Goal: Task Accomplishment & Management: Use online tool/utility

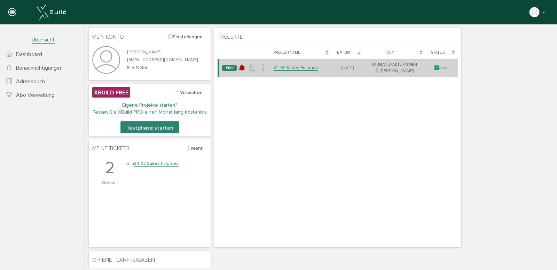
click at [305, 71] on link "24-02 Suites Fulpmes" at bounding box center [296, 68] width 45 height 6
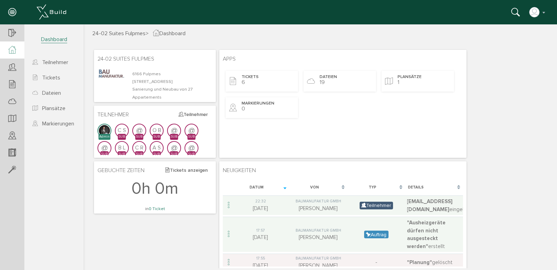
scroll to position [9, 0]
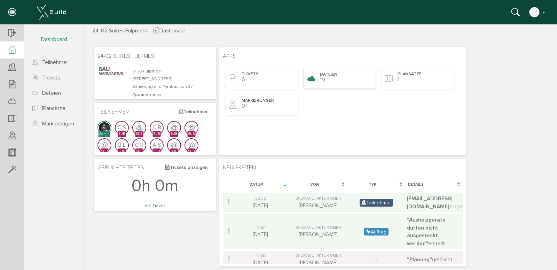
click at [334, 74] on span "Dateien" at bounding box center [328, 75] width 17 height 6
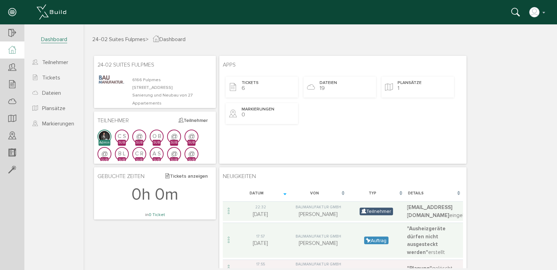
drag, startPoint x: 249, startPoint y: 87, endPoint x: 301, endPoint y: 110, distance: 56.8
click at [249, 86] on div "Tickets 6" at bounding box center [262, 87] width 72 height 21
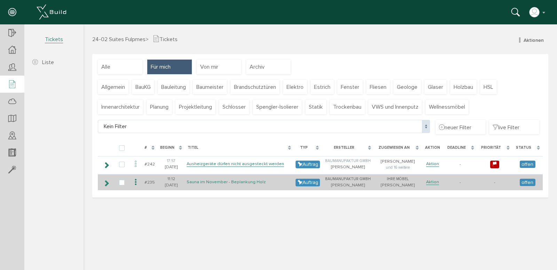
click at [216, 184] on link "Sauna im November - Beplankung Holz" at bounding box center [226, 182] width 79 height 6
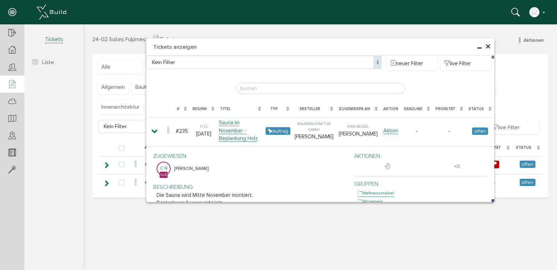
click at [489, 47] on span "×" at bounding box center [488, 47] width 6 height 14
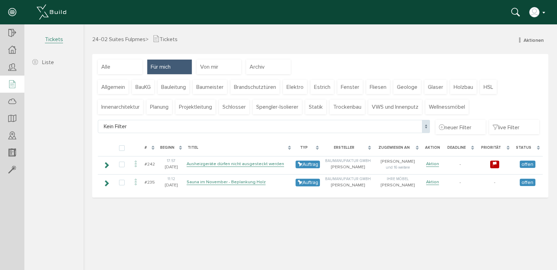
click at [542, 9] on button "button" at bounding box center [538, 12] width 18 height 10
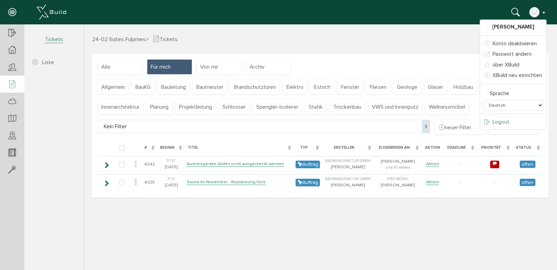
click at [506, 123] on span "Logout" at bounding box center [501, 122] width 17 height 6
